Goal: Task Accomplishment & Management: Use online tool/utility

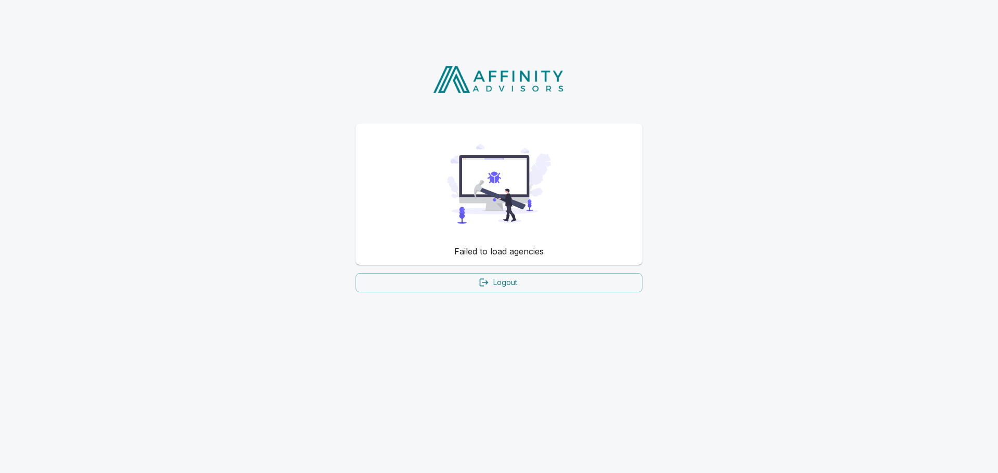
click at [512, 187] on img at bounding box center [499, 184] width 104 height 104
click at [485, 224] on img at bounding box center [499, 184] width 104 height 104
drag, startPoint x: 485, startPoint y: 224, endPoint x: 481, endPoint y: 181, distance: 42.8
click at [485, 222] on img at bounding box center [499, 184] width 104 height 104
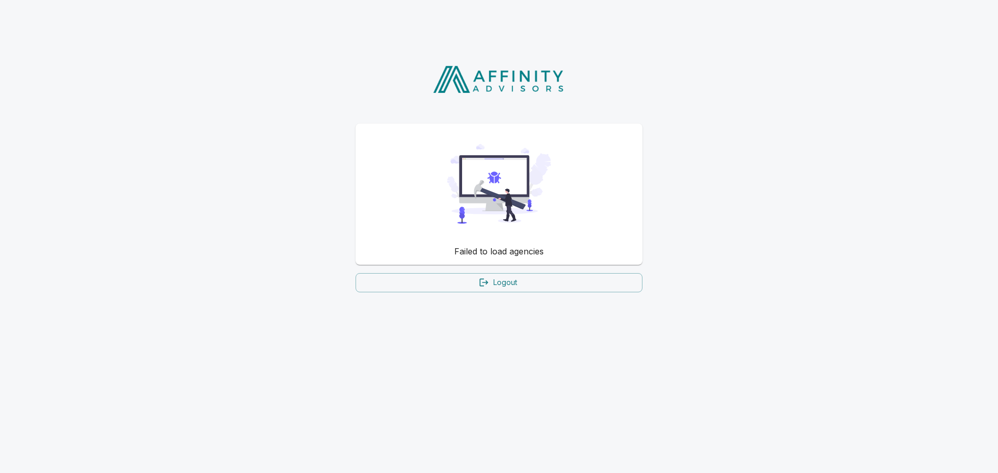
click at [481, 170] on img at bounding box center [499, 184] width 104 height 104
click at [467, 70] on img at bounding box center [499, 79] width 149 height 34
click at [491, 155] on img at bounding box center [499, 184] width 104 height 104
click at [491, 189] on img at bounding box center [499, 184] width 104 height 104
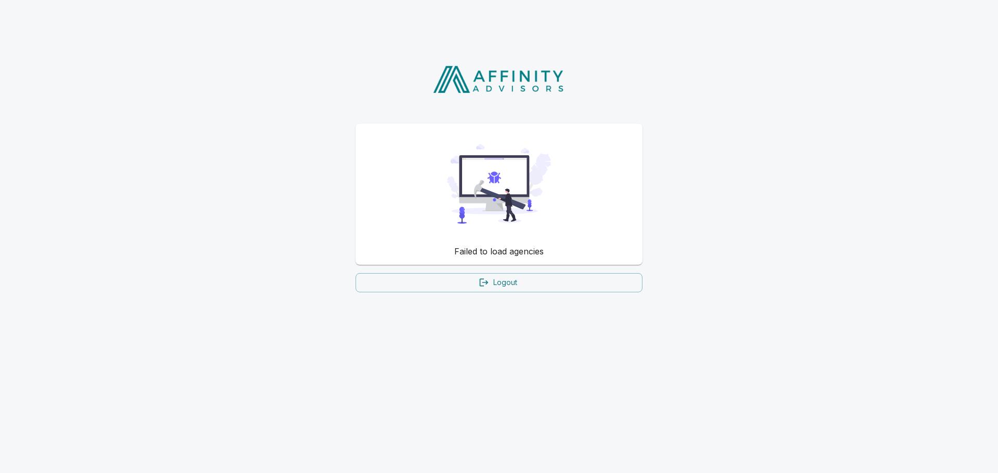
drag, startPoint x: 491, startPoint y: 189, endPoint x: 492, endPoint y: 73, distance: 115.4
click at [491, 175] on img at bounding box center [499, 184] width 104 height 104
click at [491, 64] on img at bounding box center [499, 79] width 149 height 34
click at [487, 85] on img at bounding box center [499, 79] width 149 height 34
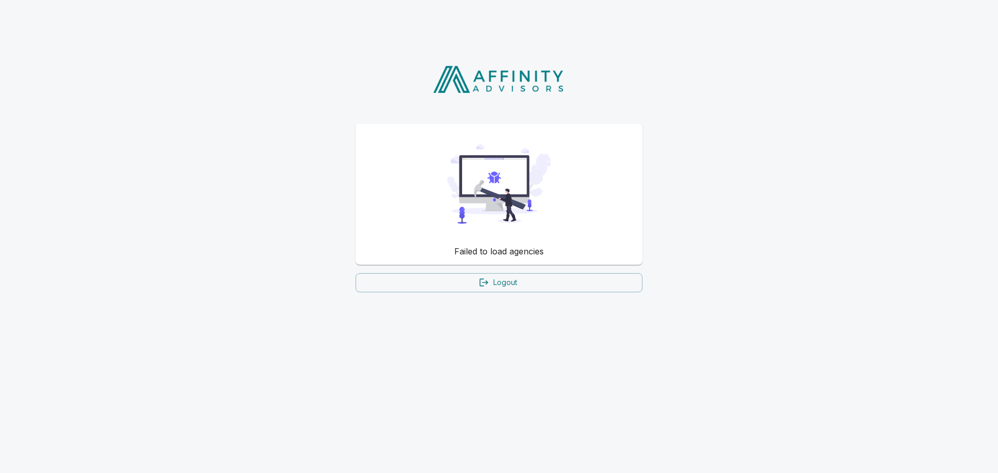
click at [487, 85] on img at bounding box center [499, 79] width 149 height 34
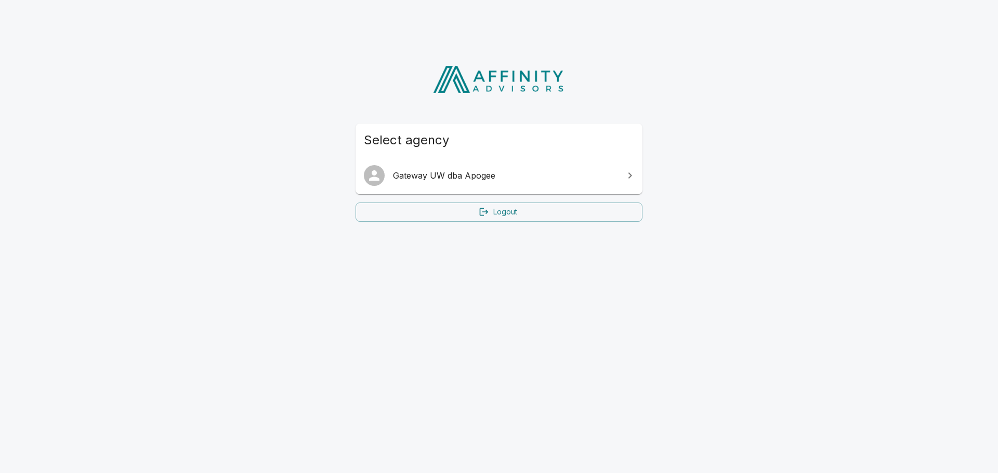
click at [485, 179] on span "Gateway UW dba Apogee" at bounding box center [505, 175] width 224 height 12
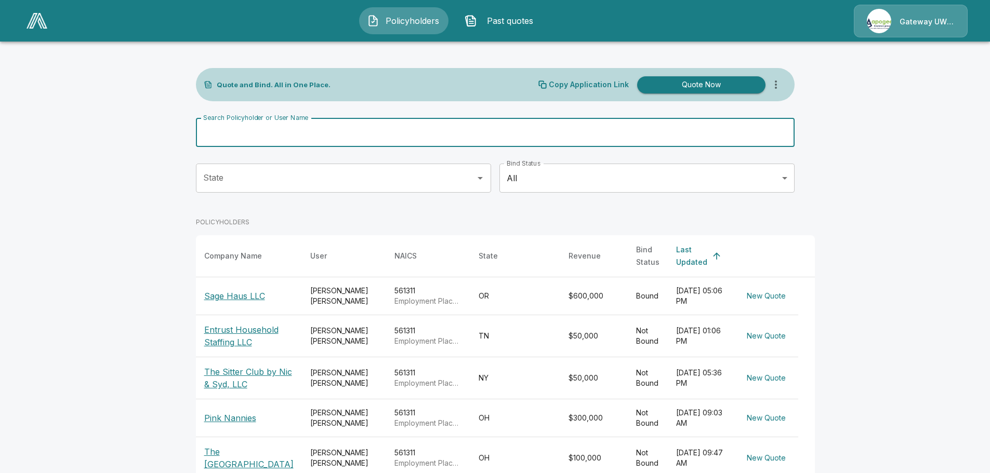
click at [326, 133] on input "Search Policyholder or User Name" at bounding box center [489, 132] width 587 height 29
type input "**********"
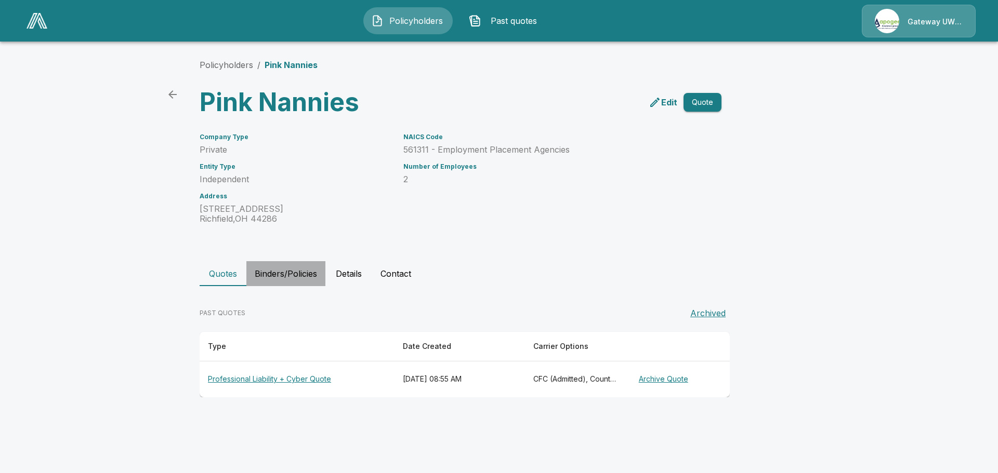
click at [299, 269] on button "Binders/Policies" at bounding box center [285, 273] width 79 height 25
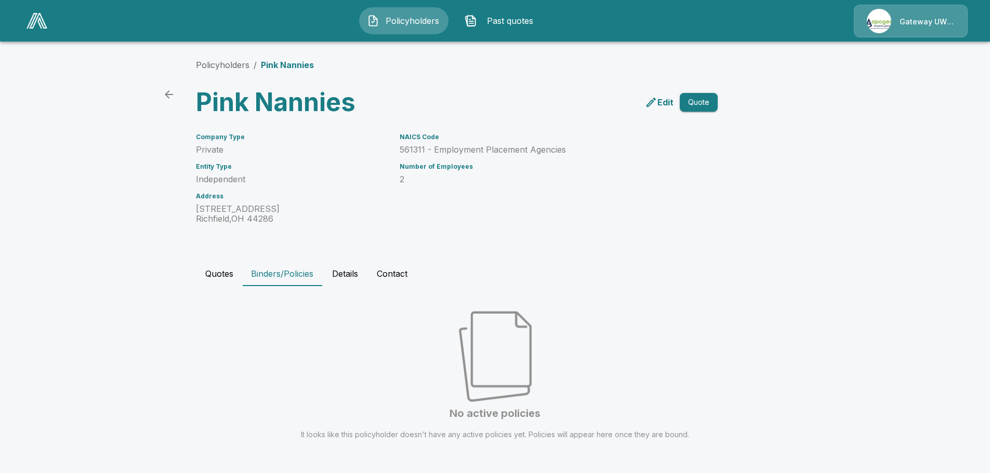
click at [225, 274] on button "Quotes" at bounding box center [219, 273] width 47 height 25
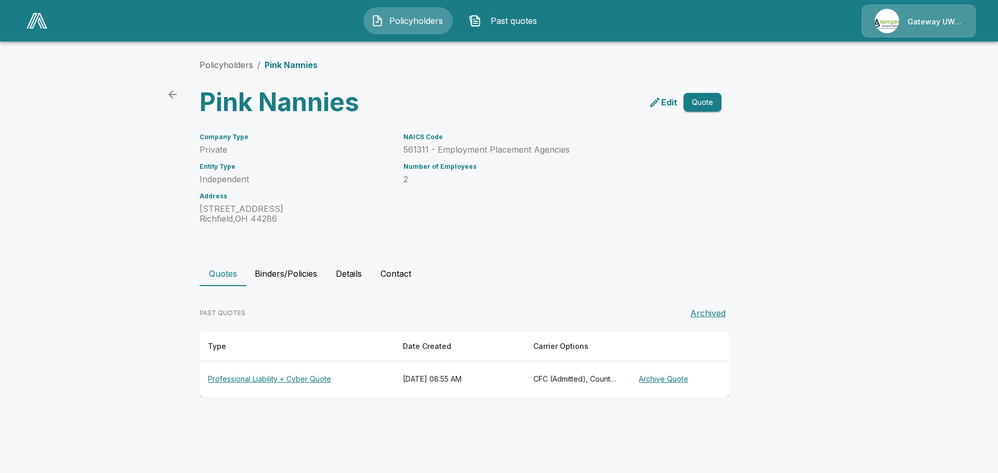
click at [312, 384] on th "Professional Liability + Cyber Quote" at bounding box center [297, 380] width 195 height 36
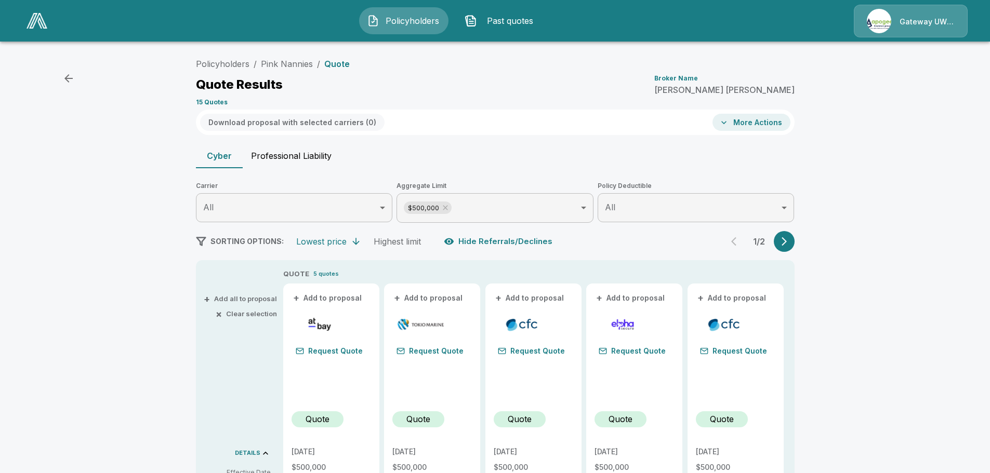
click at [302, 165] on button "Professional Liability" at bounding box center [291, 155] width 97 height 25
type input "*******"
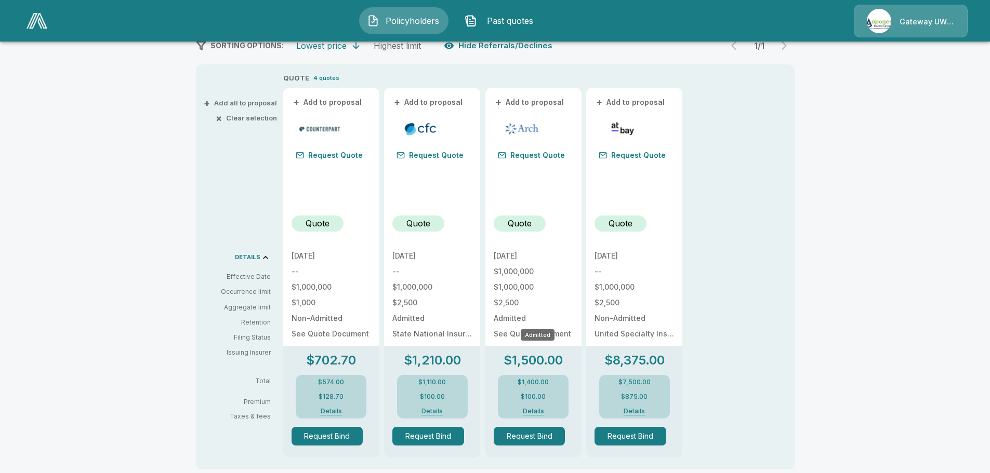
scroll to position [208, 0]
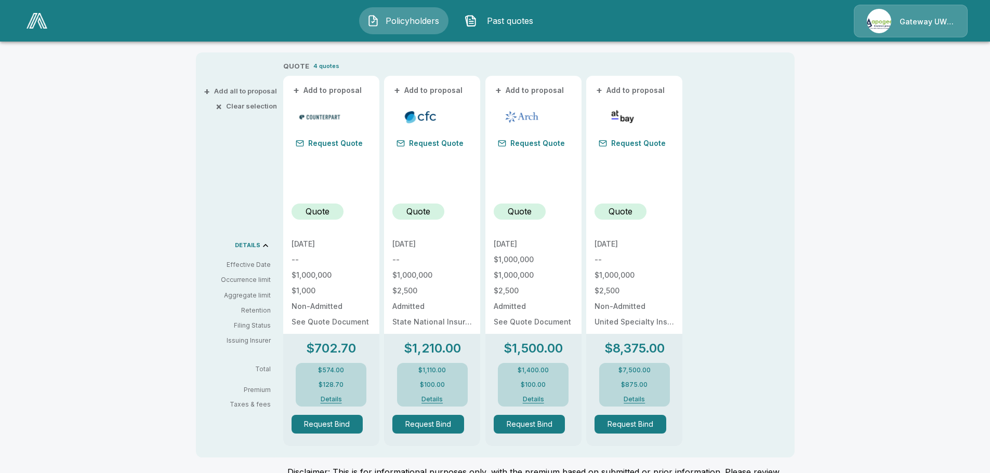
click at [547, 400] on button "Details" at bounding box center [533, 399] width 42 height 6
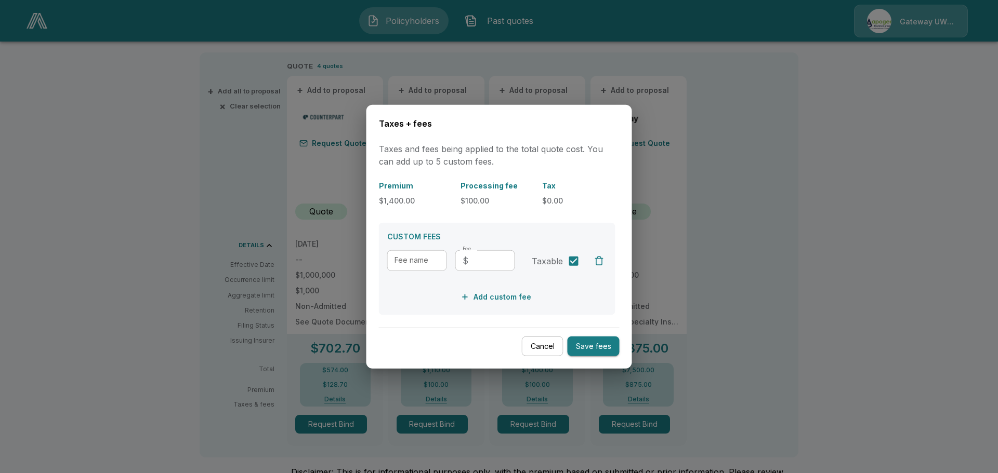
click at [538, 354] on button "Cancel" at bounding box center [543, 346] width 42 height 20
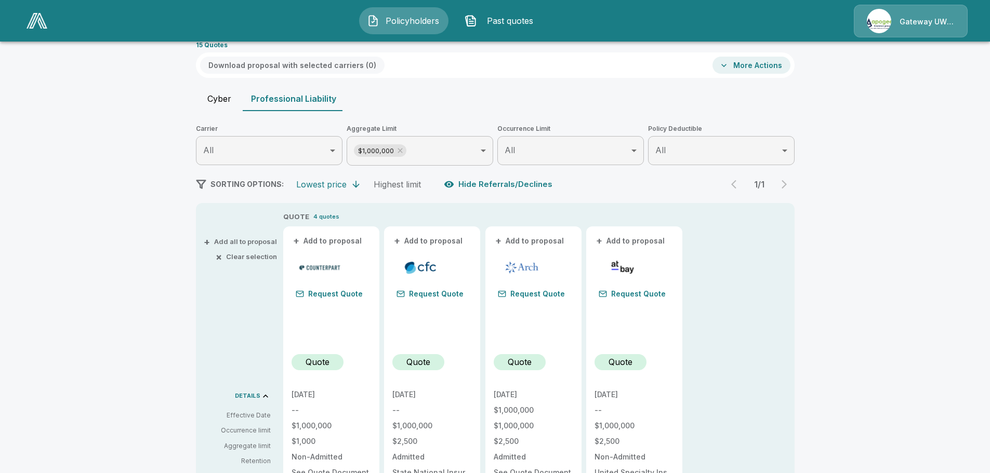
scroll to position [52, 0]
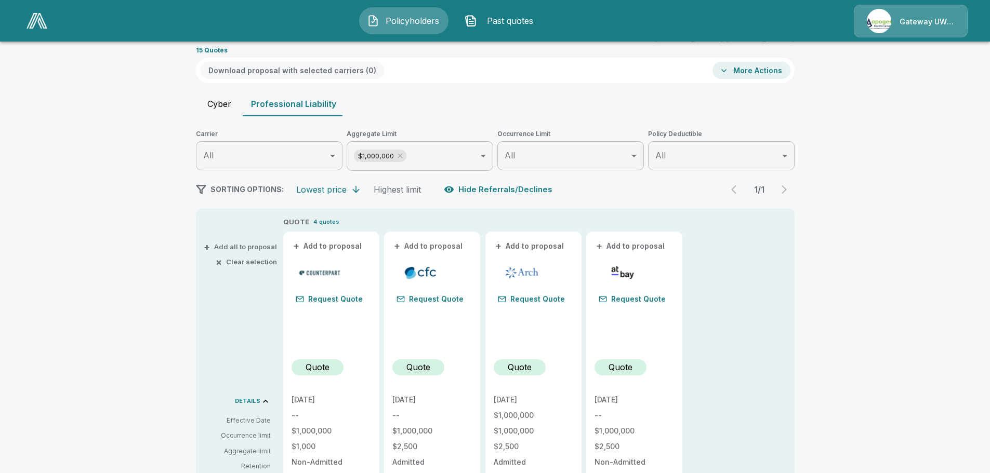
click at [550, 273] on div at bounding box center [522, 273] width 57 height 16
click at [762, 75] on button "More Actions" at bounding box center [751, 70] width 78 height 17
click at [762, 91] on li "Affinity Prefilled Application" at bounding box center [781, 92] width 126 height 19
